Goal: Navigation & Orientation: Understand site structure

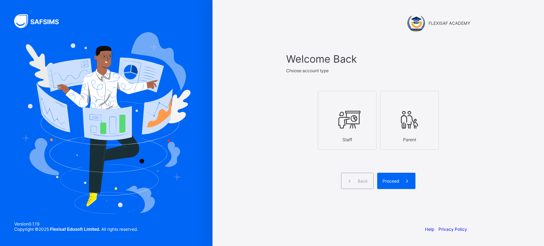
click at [350, 129] on icon at bounding box center [347, 119] width 25 height 21
click at [400, 181] on span at bounding box center [407, 181] width 16 height 16
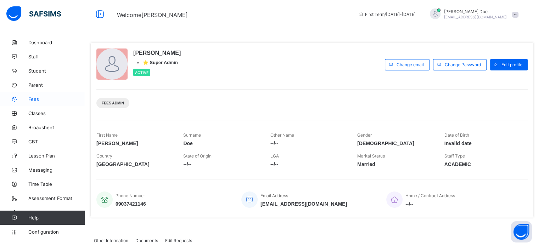
click at [37, 98] on span "Fees" at bounding box center [56, 99] width 57 height 6
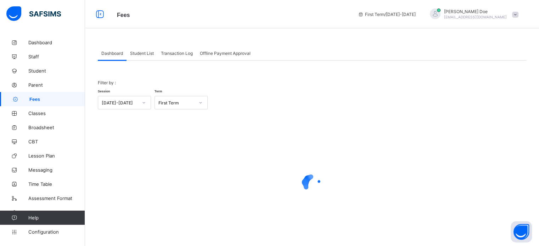
click at [142, 51] on span "Student List" at bounding box center [142, 53] width 24 height 5
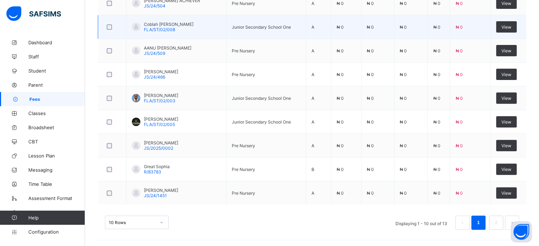
scroll to position [146, 0]
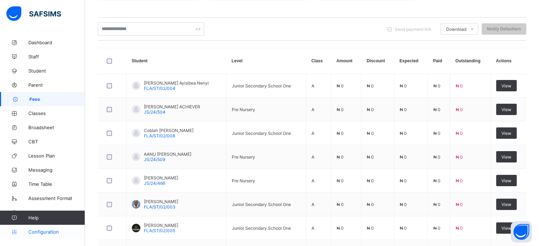
click at [39, 230] on span "Configuration" at bounding box center [56, 232] width 56 height 6
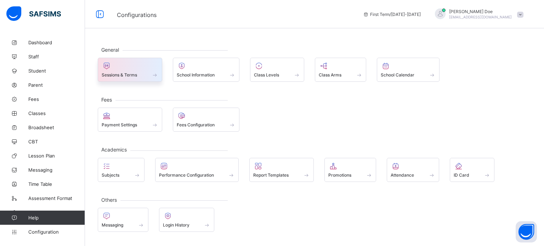
click at [131, 67] on div at bounding box center [130, 66] width 57 height 9
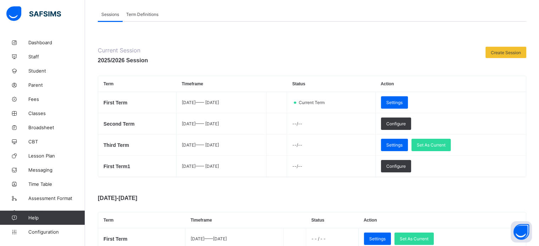
scroll to position [35, 0]
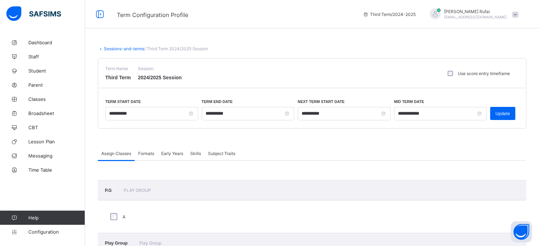
click at [480, 12] on span "[PERSON_NAME]" at bounding box center [475, 11] width 63 height 5
click at [502, 83] on span "Subscription" at bounding box center [489, 82] width 35 height 5
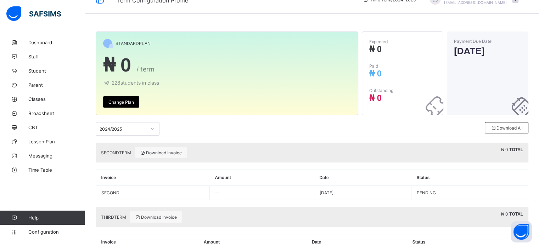
click at [157, 136] on div "2024/2025" at bounding box center [128, 128] width 64 height 13
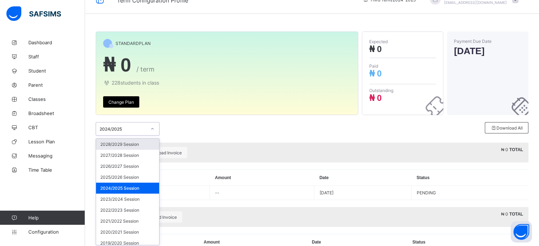
scroll to position [16, 0]
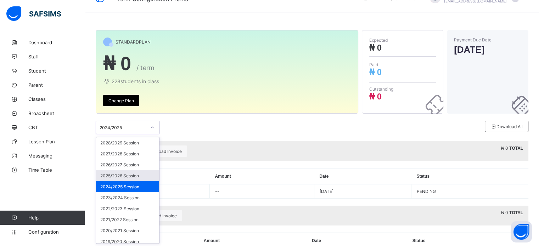
click at [130, 175] on div "2025/2026 Session" at bounding box center [127, 175] width 63 height 11
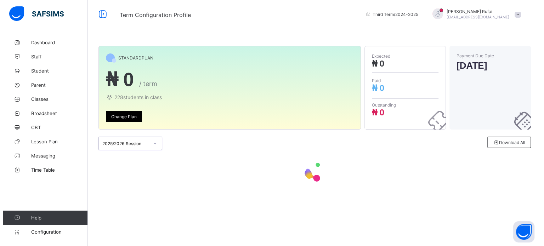
scroll to position [0, 0]
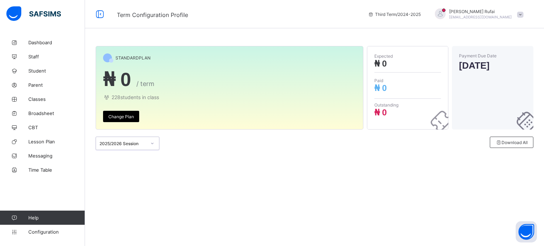
click at [142, 144] on div "2025/2026 Session" at bounding box center [123, 143] width 47 height 5
